Goal: Task Accomplishment & Management: Manage account settings

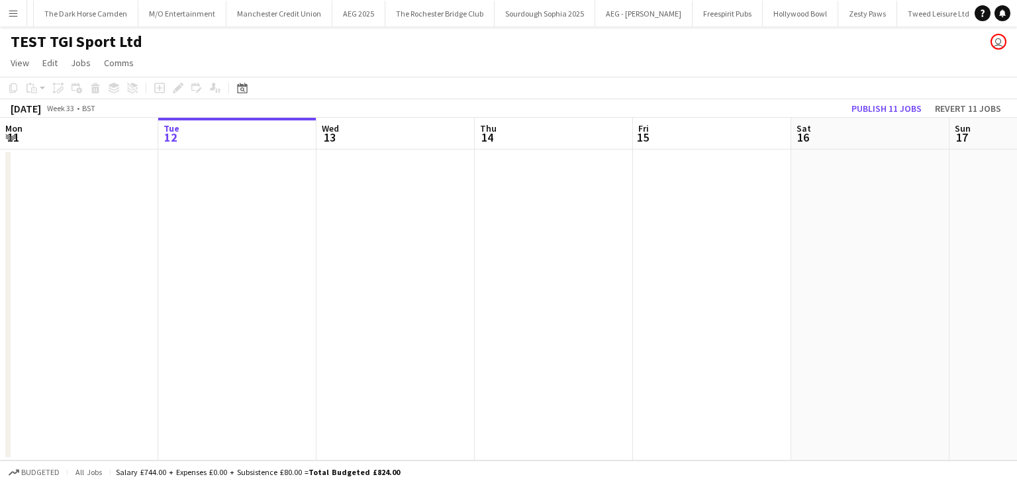
scroll to position [0, 4583]
click at [14, 14] on app-icon "Menu" at bounding box center [13, 13] width 11 height 11
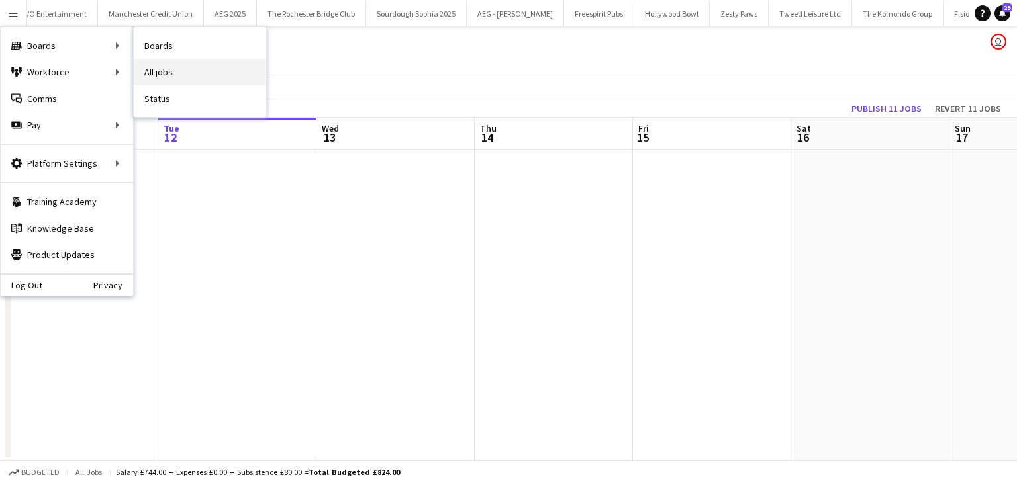
click at [178, 75] on link "All jobs" at bounding box center [200, 72] width 132 height 26
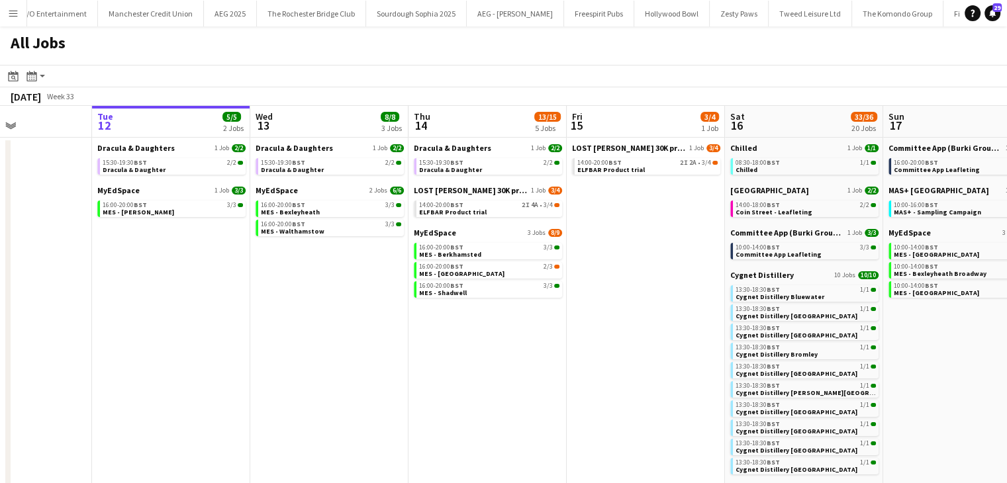
scroll to position [0, 384]
click at [429, 279] on app-calendar-brief-board "MyEdSpace 3 Jobs [DATE] 16:00-20:00 BST 3/3 MES - Berkhamsted 16:00-20:00 BST 2…" at bounding box center [486, 263] width 148 height 70
click at [429, 277] on span "MES - [GEOGRAPHIC_DATA]" at bounding box center [460, 273] width 85 height 9
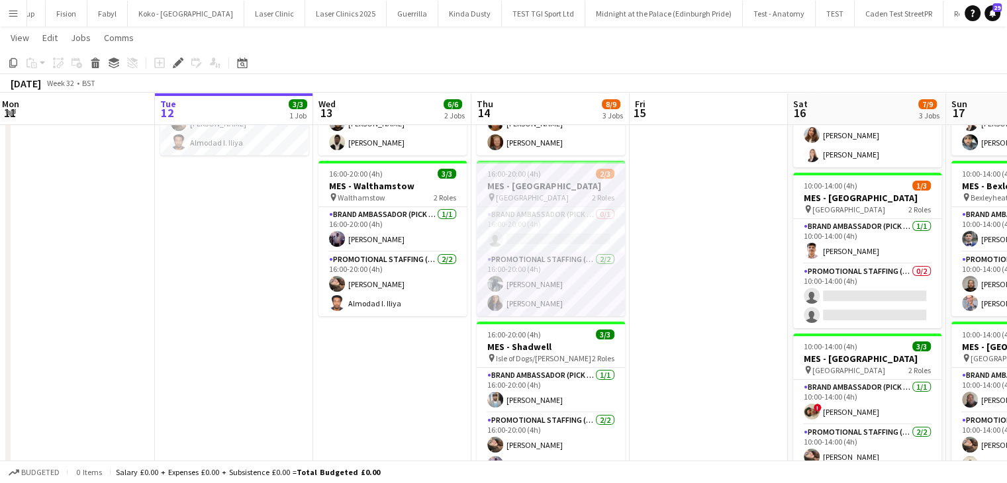
scroll to position [0, 289]
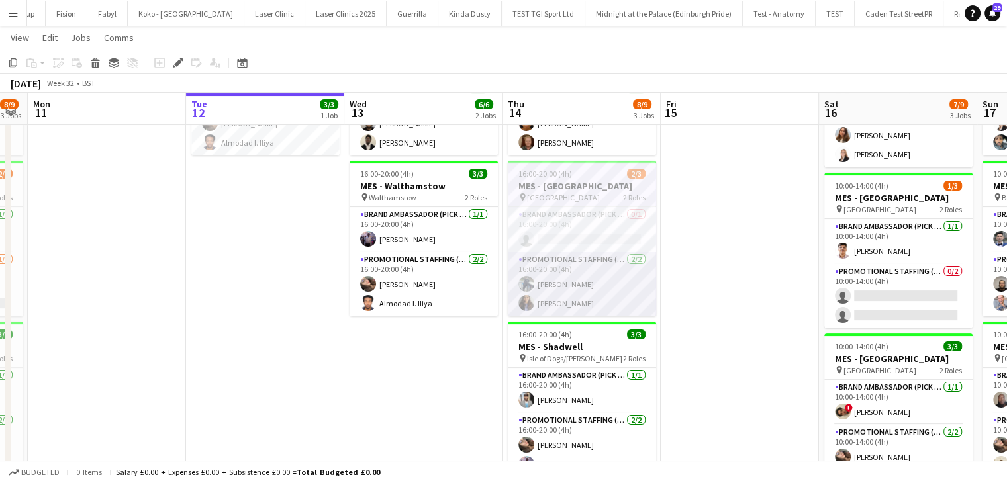
click at [551, 300] on app-card-role "Promotional Staffing (Brand Ambassadors) 2/2 16:00-20:00 (4h) Saif Hassan Mansi…" at bounding box center [582, 284] width 148 height 64
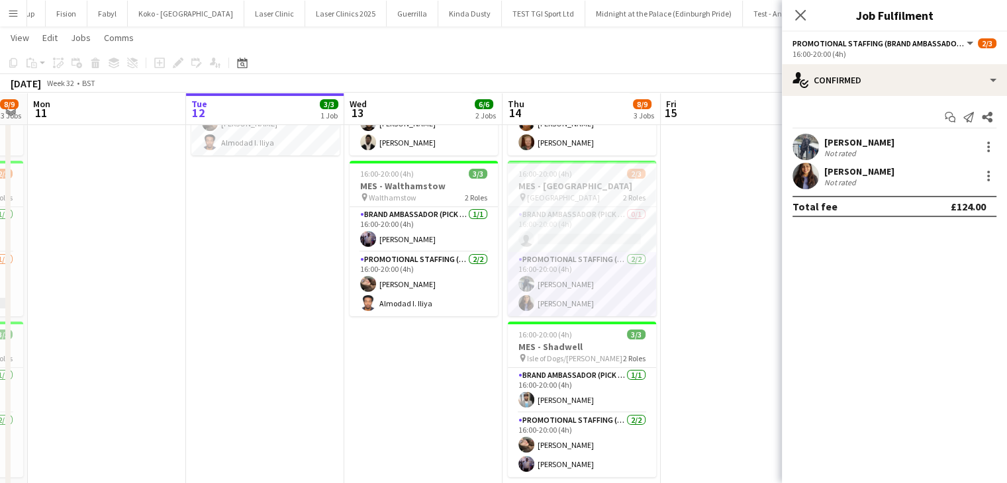
click at [806, 181] on app-user-avatar at bounding box center [805, 176] width 26 height 26
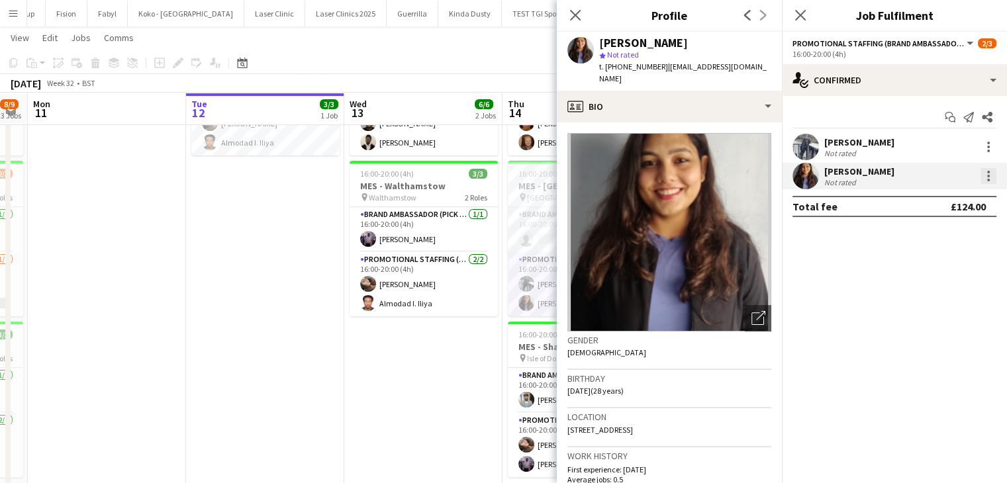
click at [980, 175] on div at bounding box center [988, 176] width 16 height 16
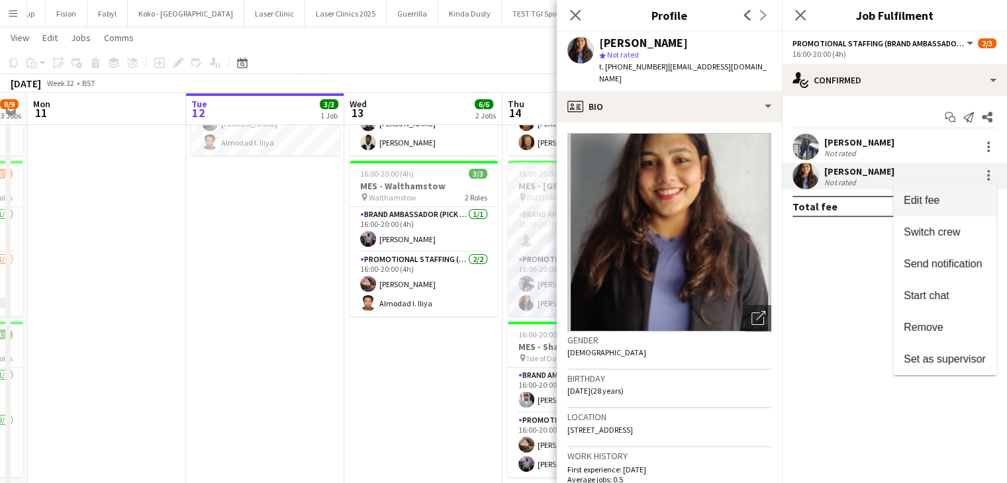
click at [960, 199] on span "Edit fee" at bounding box center [944, 201] width 82 height 12
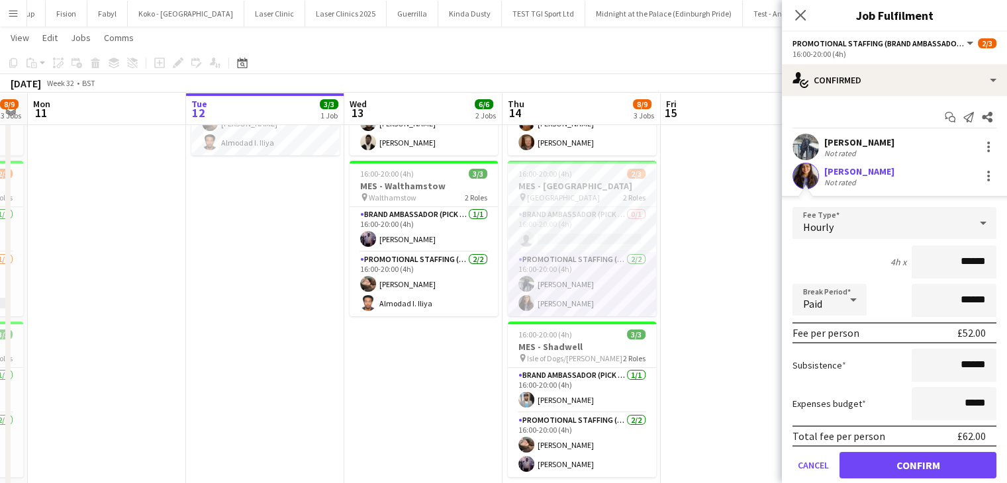
click at [762, 180] on app-date-cell at bounding box center [740, 269] width 158 height 548
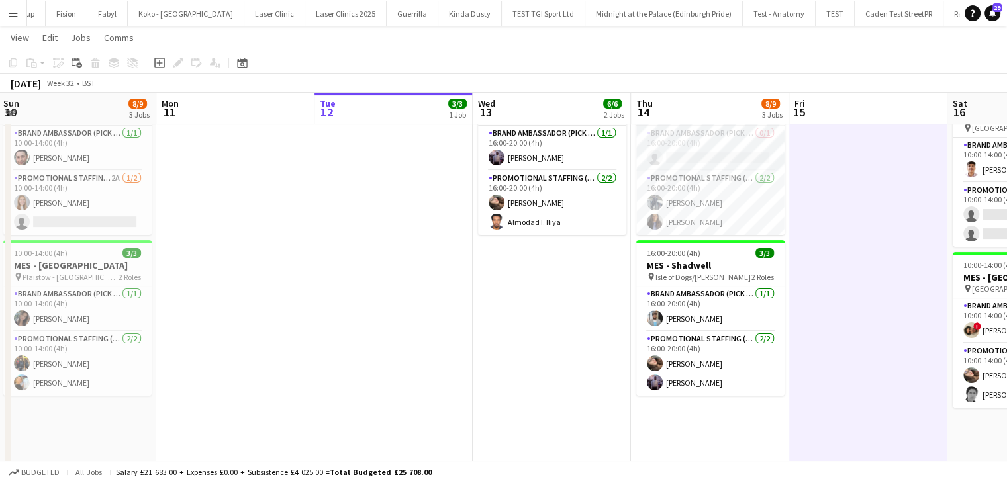
scroll to position [0, 477]
